Goal: Check status: Check status

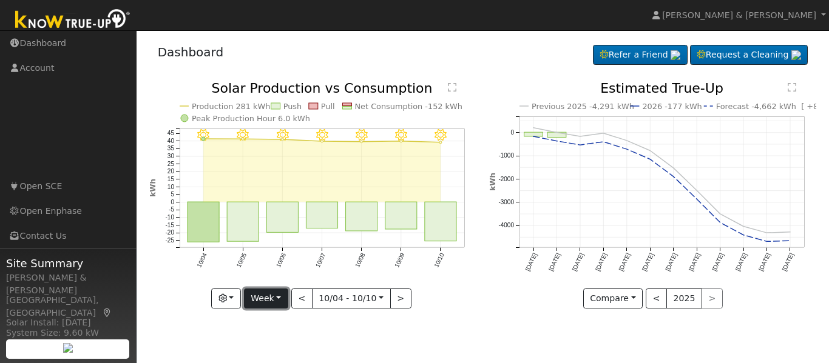
click at [275, 304] on button "Week" at bounding box center [266, 299] width 44 height 21
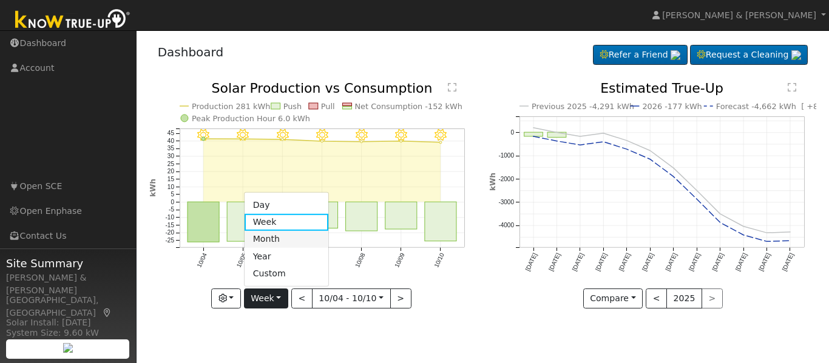
click at [275, 234] on link "Month" at bounding box center [287, 239] width 84 height 17
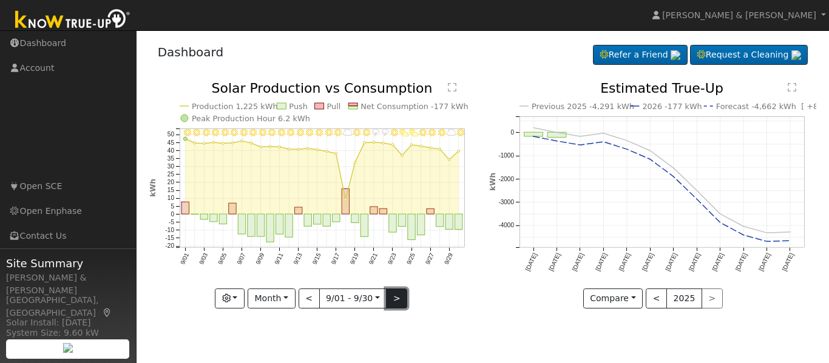
click at [397, 301] on button ">" at bounding box center [396, 299] width 21 height 21
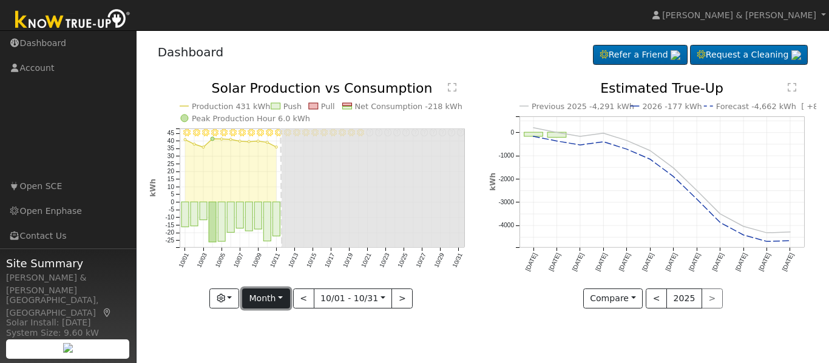
click at [274, 296] on button "Month" at bounding box center [266, 299] width 48 height 21
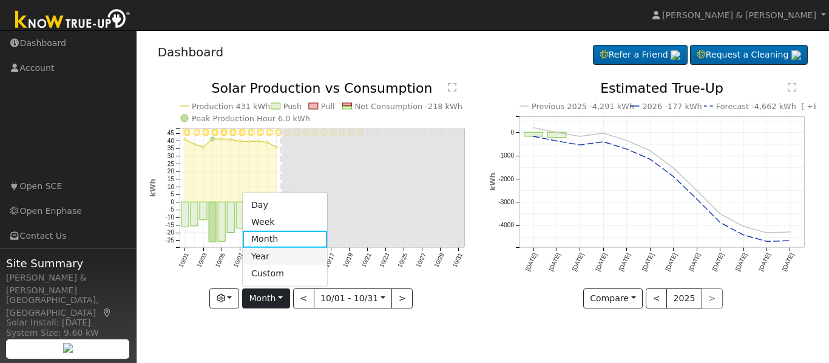
click at [273, 250] on link "Year" at bounding box center [285, 256] width 84 height 17
type input "[DATE]"
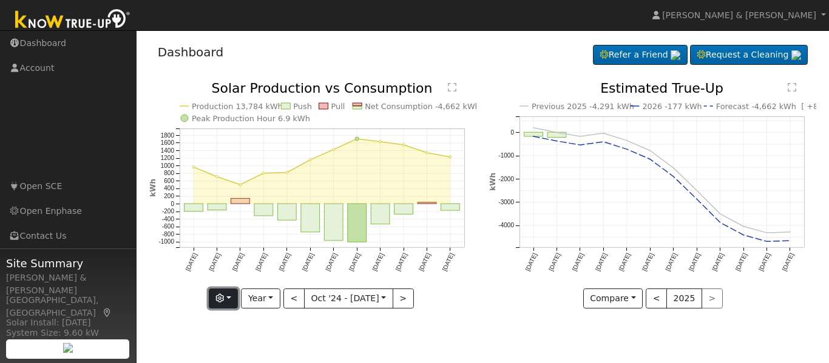
click at [217, 303] on button "button" at bounding box center [224, 299] width 30 height 21
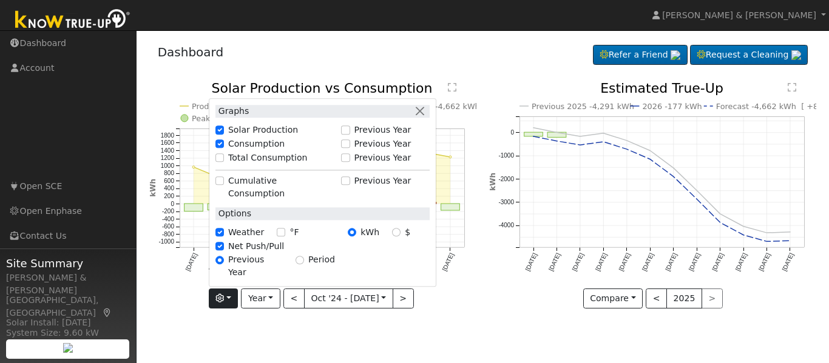
click at [294, 164] on label "Total Consumption" at bounding box center [267, 158] width 79 height 13
click at [224, 162] on input "Total Consumption" at bounding box center [219, 158] width 8 height 8
checkbox input "true"
click at [364, 164] on label "Previous Year" at bounding box center [382, 158] width 57 height 13
click at [350, 162] on input "Previous Year" at bounding box center [345, 158] width 8 height 8
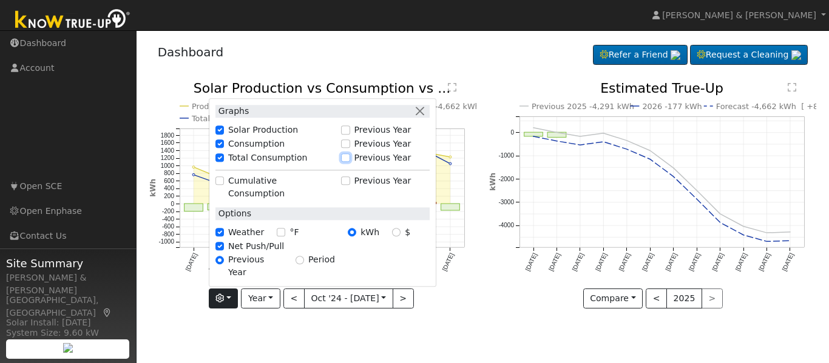
checkbox input "true"
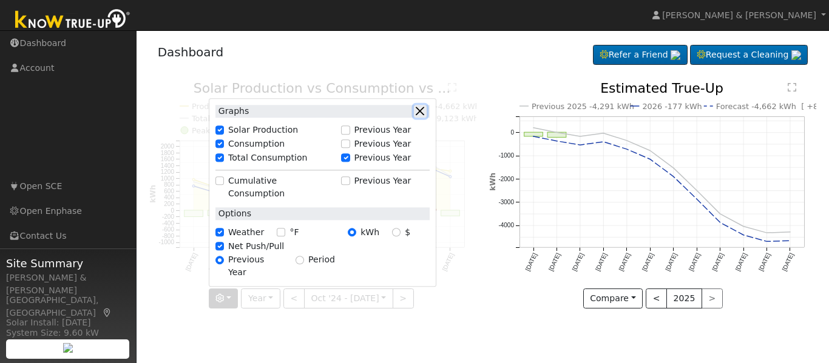
click at [421, 118] on button "button" at bounding box center [420, 111] width 13 height 13
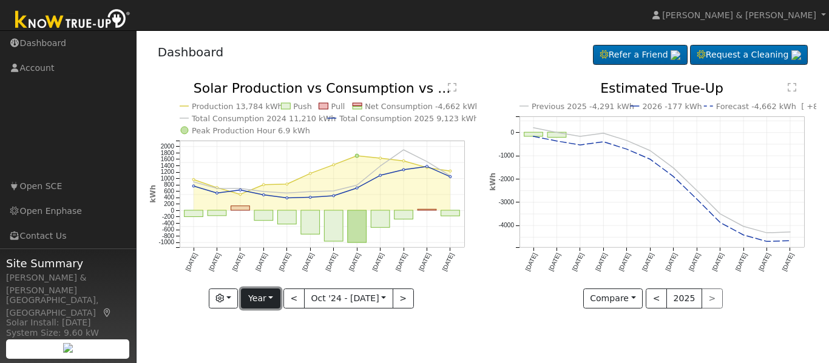
click at [271, 289] on button "Year" at bounding box center [260, 299] width 39 height 21
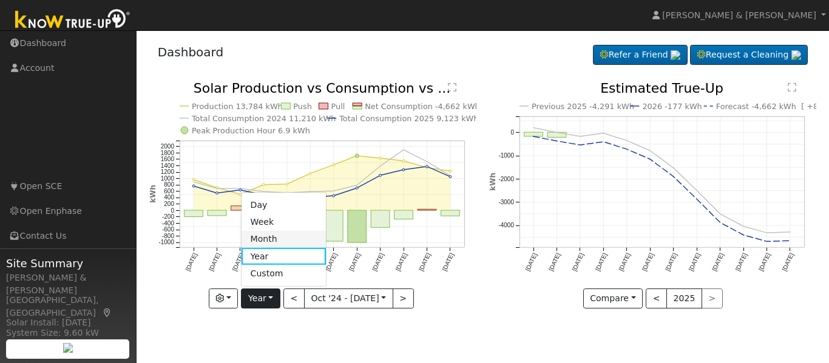
click at [271, 240] on link "Month" at bounding box center [284, 239] width 84 height 17
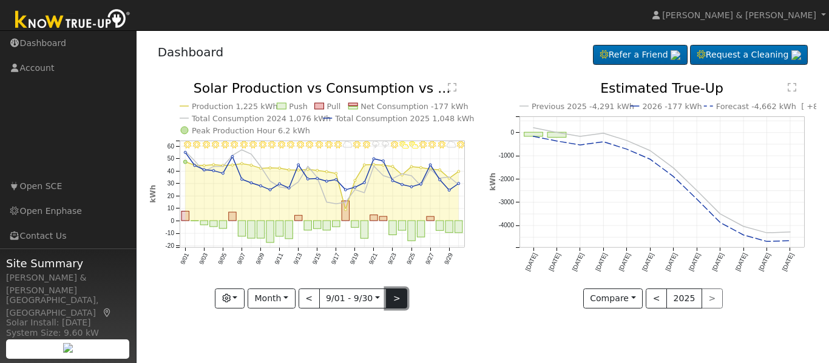
click at [394, 302] on button ">" at bounding box center [396, 299] width 21 height 21
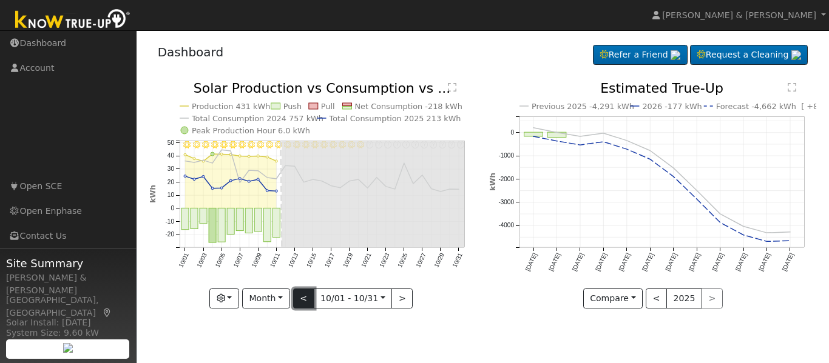
click at [300, 303] on button "<" at bounding box center [303, 299] width 21 height 21
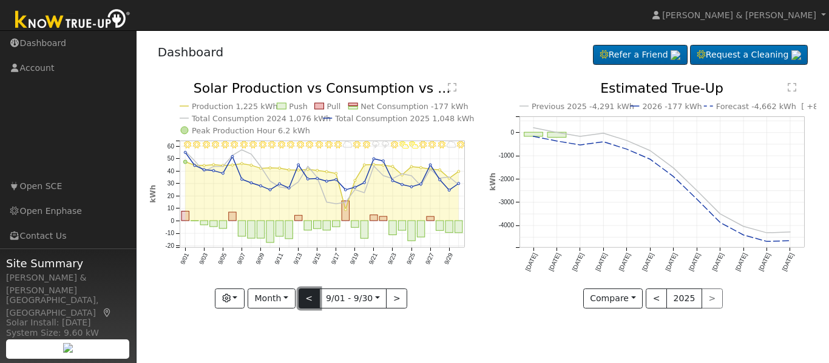
click at [300, 303] on button "<" at bounding box center [309, 299] width 21 height 21
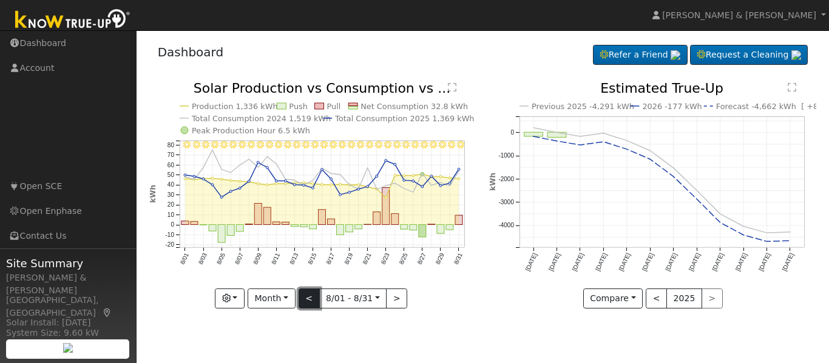
click at [300, 303] on button "<" at bounding box center [309, 299] width 21 height 21
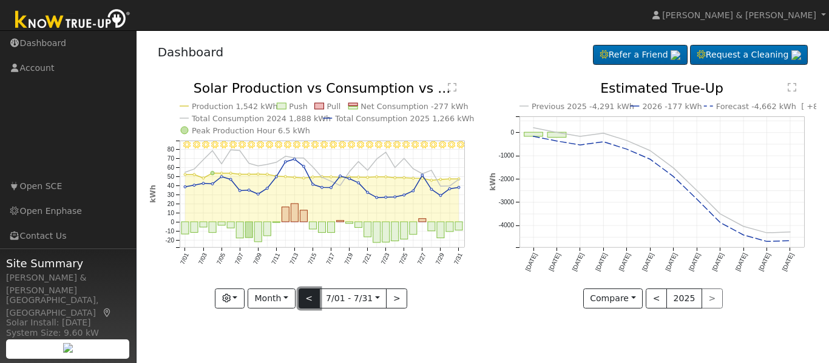
click at [308, 303] on button "<" at bounding box center [309, 299] width 21 height 21
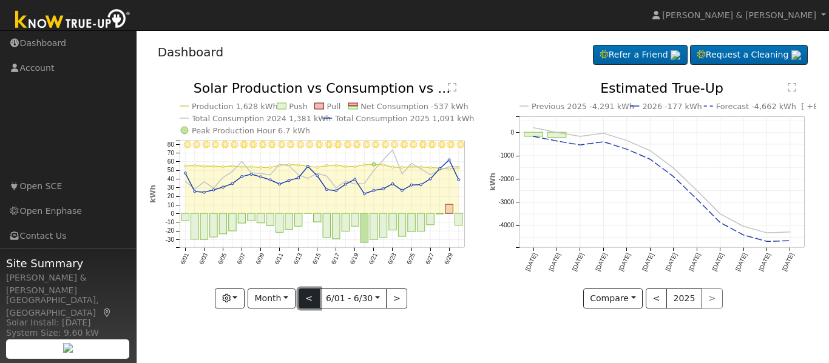
click at [308, 303] on button "<" at bounding box center [309, 299] width 21 height 21
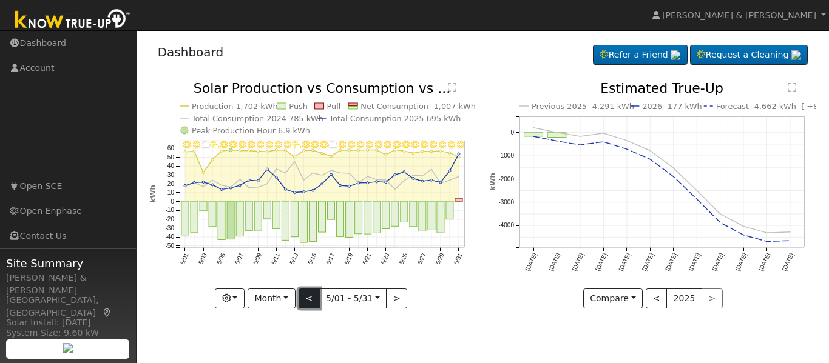
click at [308, 303] on button "<" at bounding box center [309, 299] width 21 height 21
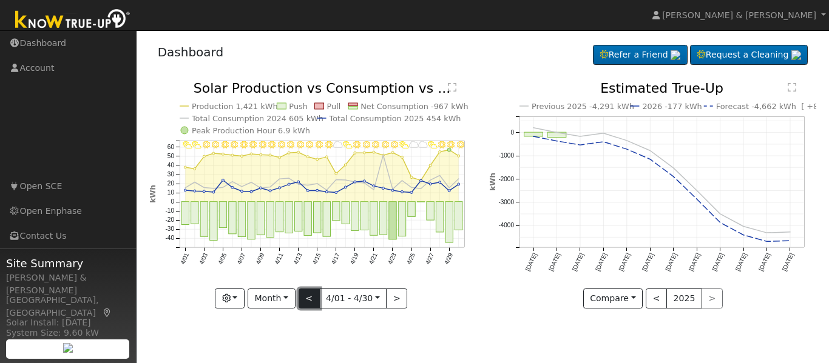
click at [308, 303] on button "<" at bounding box center [309, 299] width 21 height 21
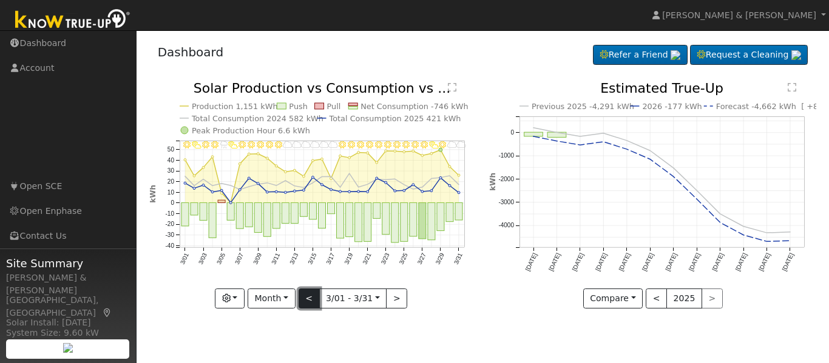
click at [308, 303] on button "<" at bounding box center [309, 299] width 21 height 21
type input "[DATE]"
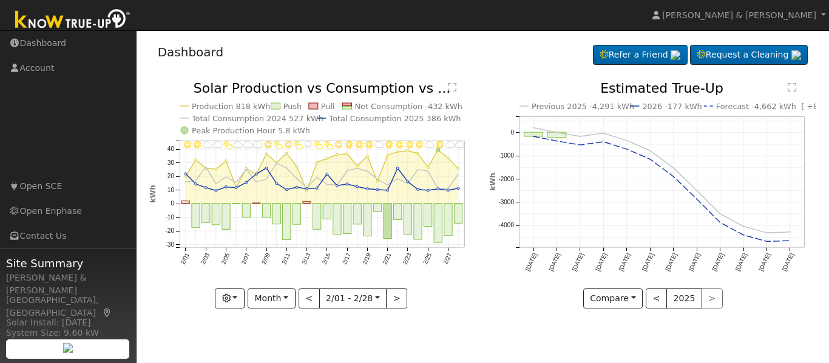
click at [354, 2] on nav "[PERSON_NAME] & [PERSON_NAME] & [PERSON_NAME] Profile Help Center Terms Of Serv…" at bounding box center [414, 15] width 829 height 31
